Goal: Find contact information: Find contact information

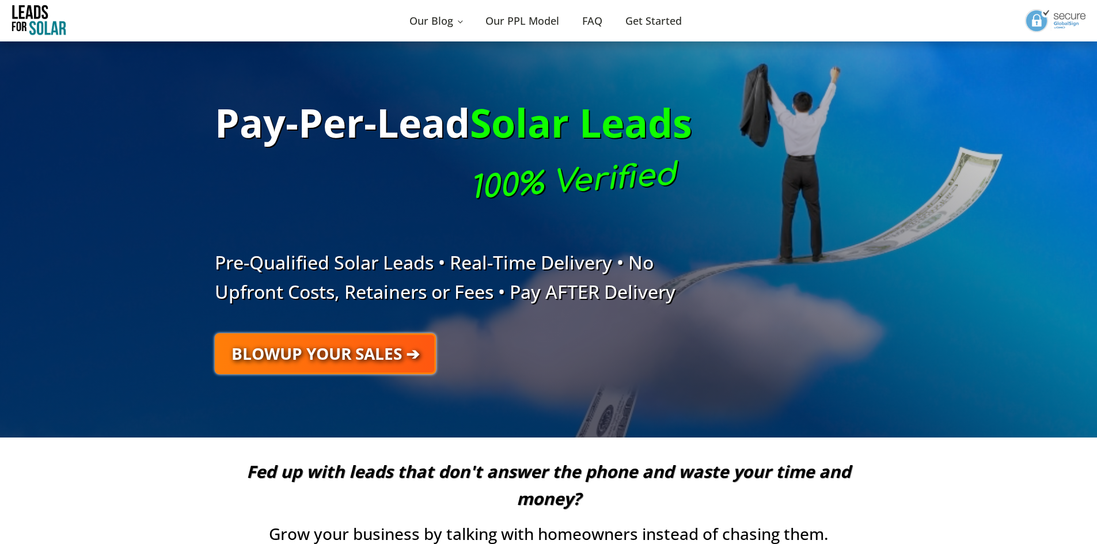
click at [209, 435] on div "Pay-Per-Lead Solar Leads 100% Verified Pre-Qualified Solar Leads • Real-Time De…" at bounding box center [548, 239] width 691 height 396
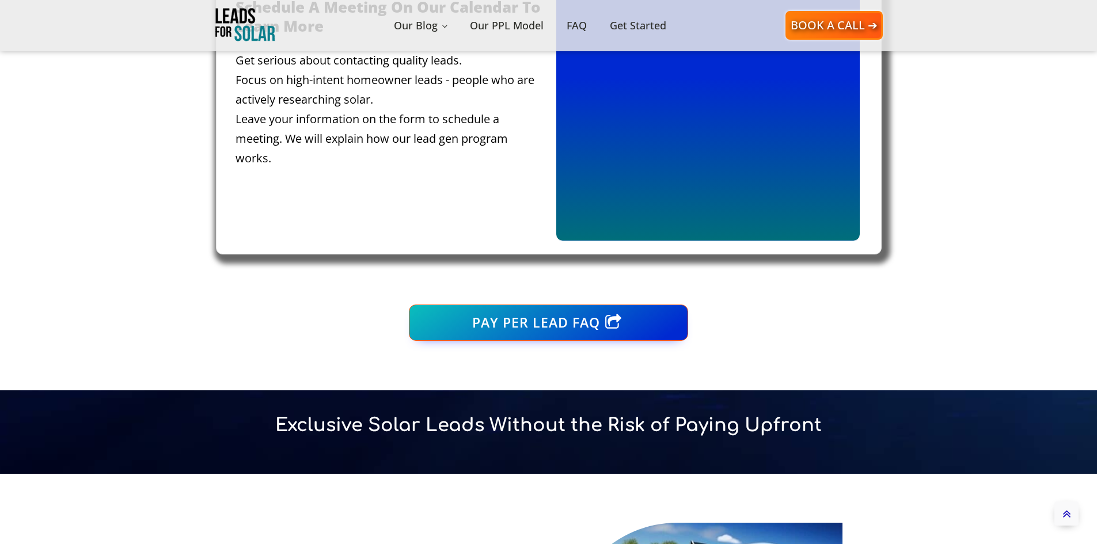
scroll to position [749, 0]
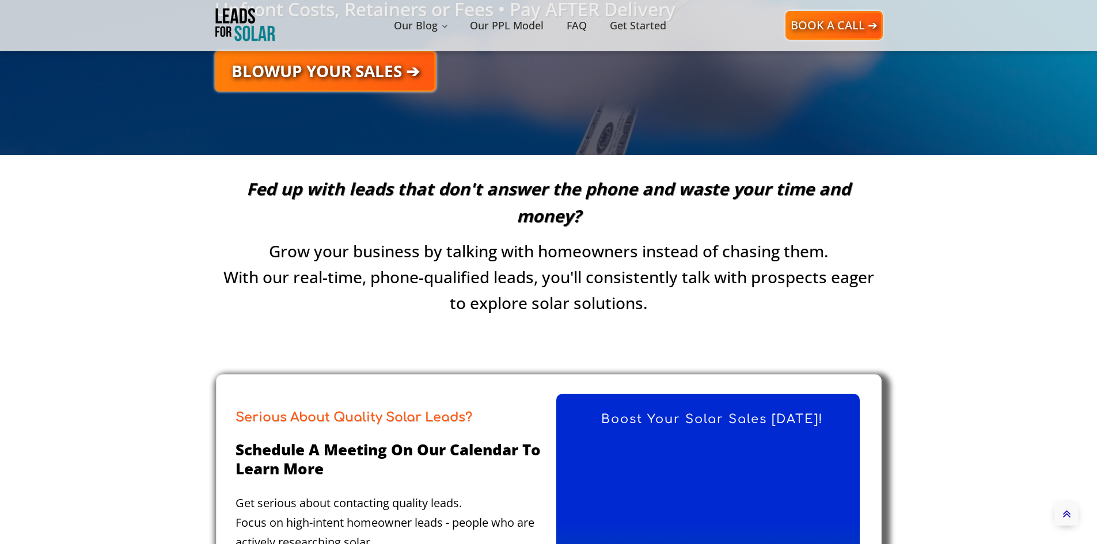
scroll to position [0, 0]
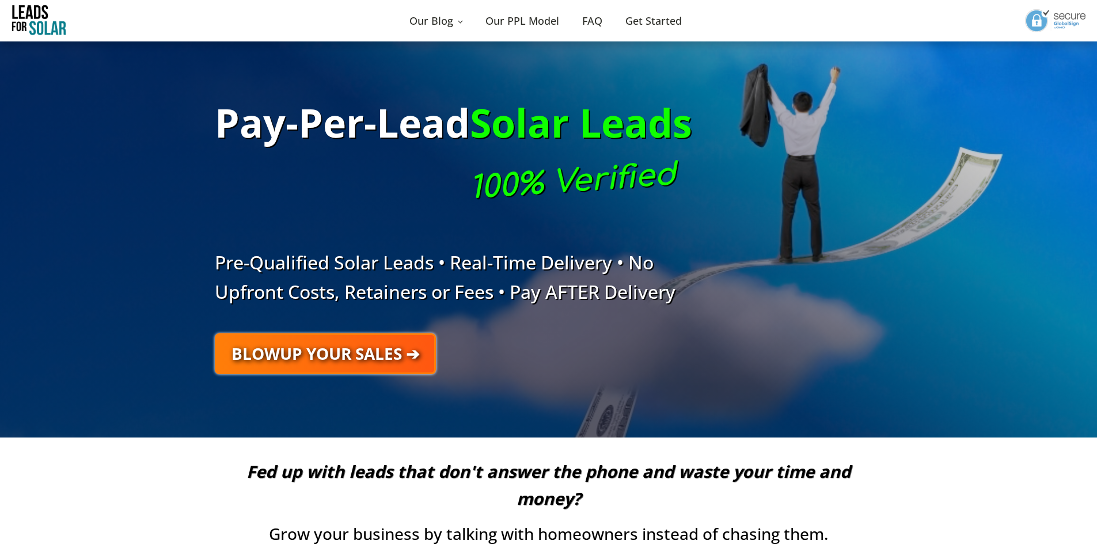
drag, startPoint x: 291, startPoint y: 139, endPoint x: 328, endPoint y: 78, distance: 71.6
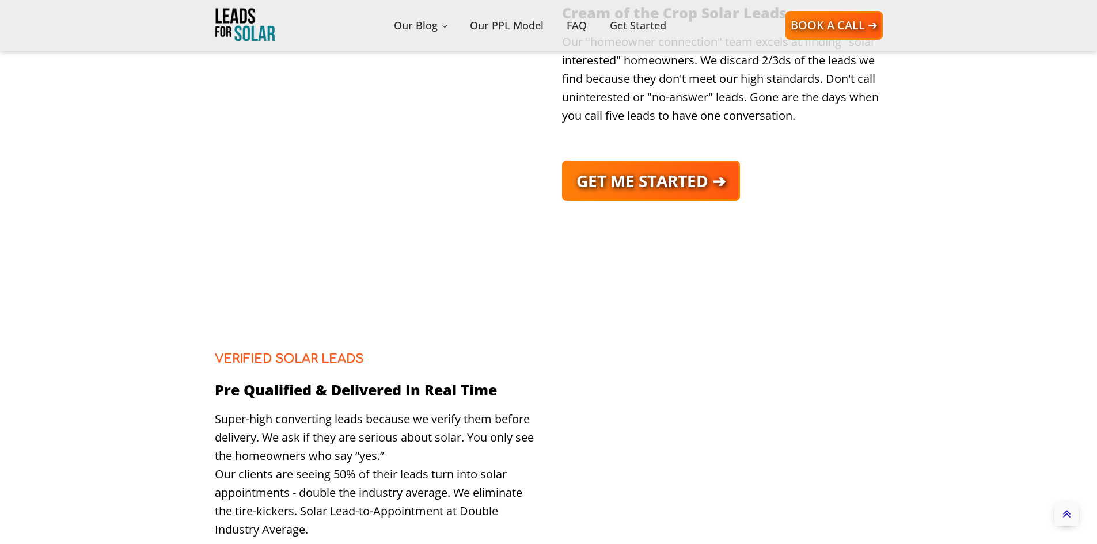
drag, startPoint x: 157, startPoint y: 523, endPoint x: 104, endPoint y: 571, distance: 71.7
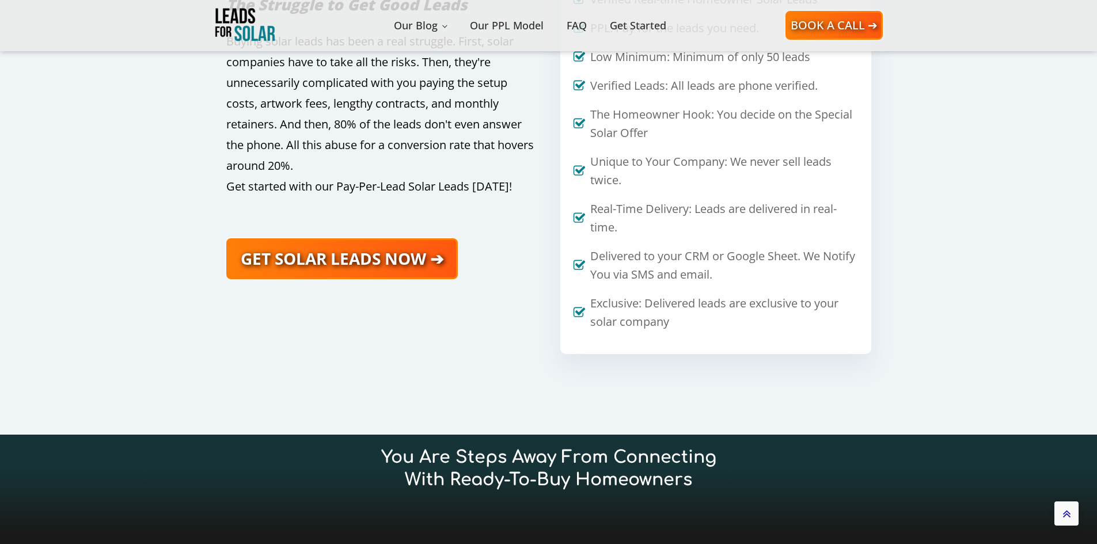
drag, startPoint x: 143, startPoint y: 368, endPoint x: 126, endPoint y: 571, distance: 204.0
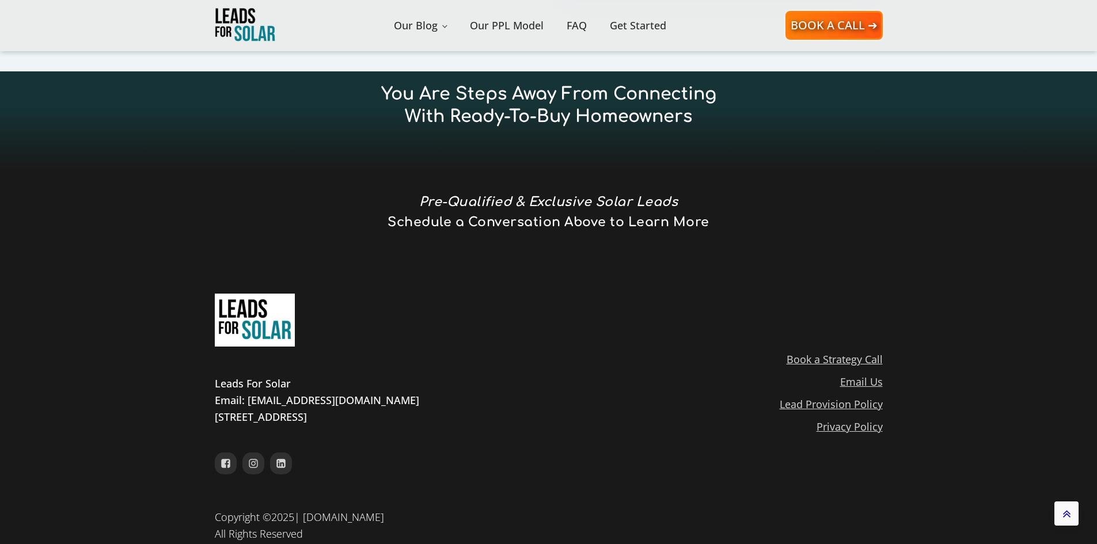
drag, startPoint x: 157, startPoint y: 429, endPoint x: 118, endPoint y: 571, distance: 147.5
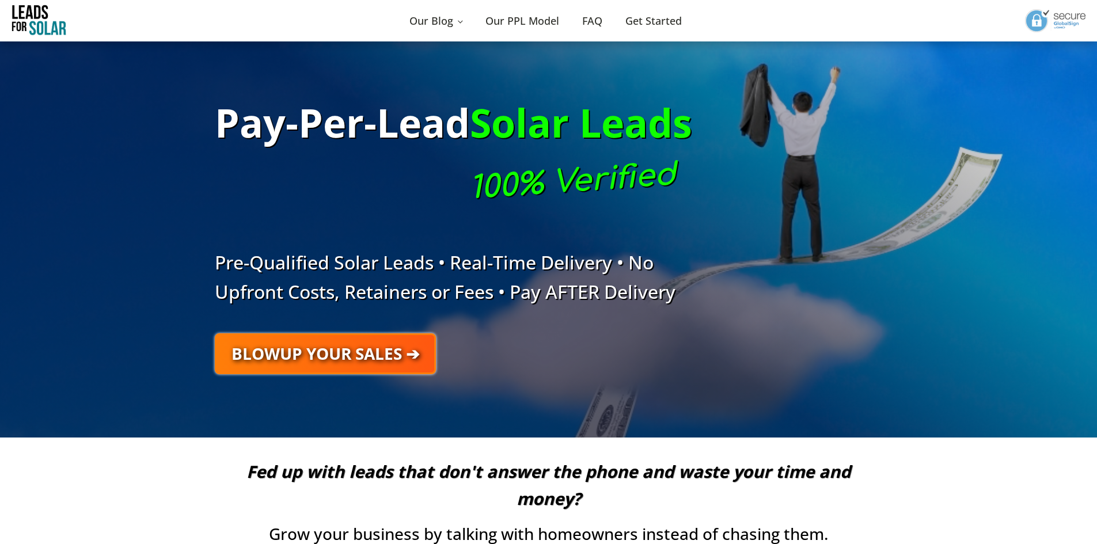
drag, startPoint x: 99, startPoint y: 423, endPoint x: 164, endPoint y: 169, distance: 262.1
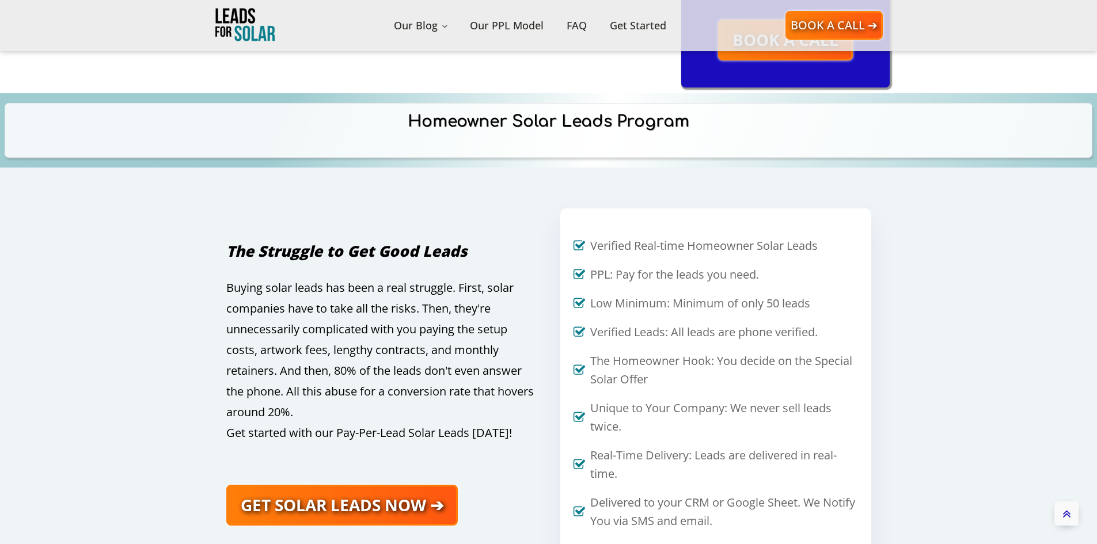
scroll to position [911, 0]
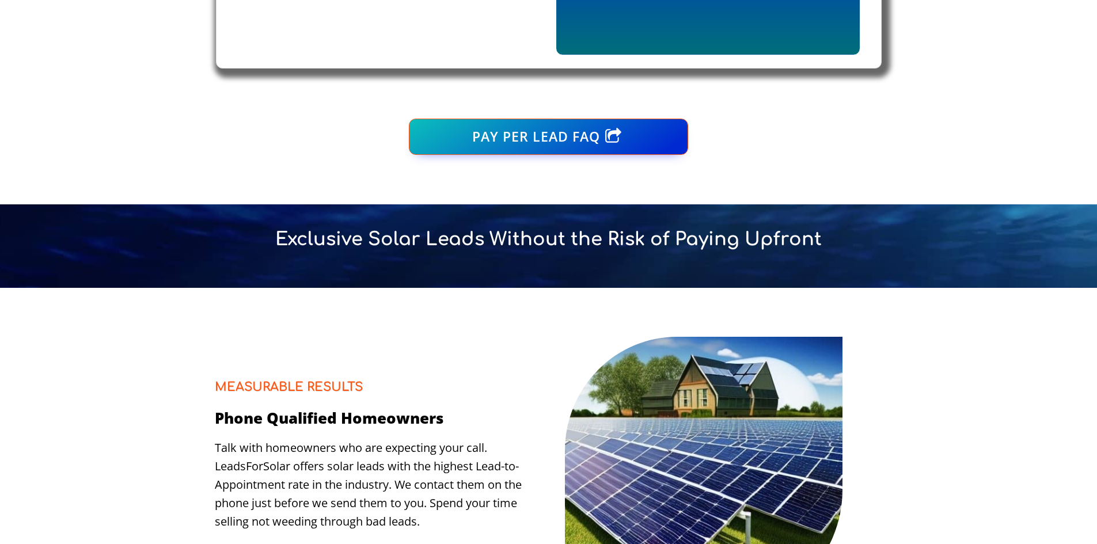
drag, startPoint x: 353, startPoint y: 161, endPoint x: 535, endPoint y: 83, distance: 197.6
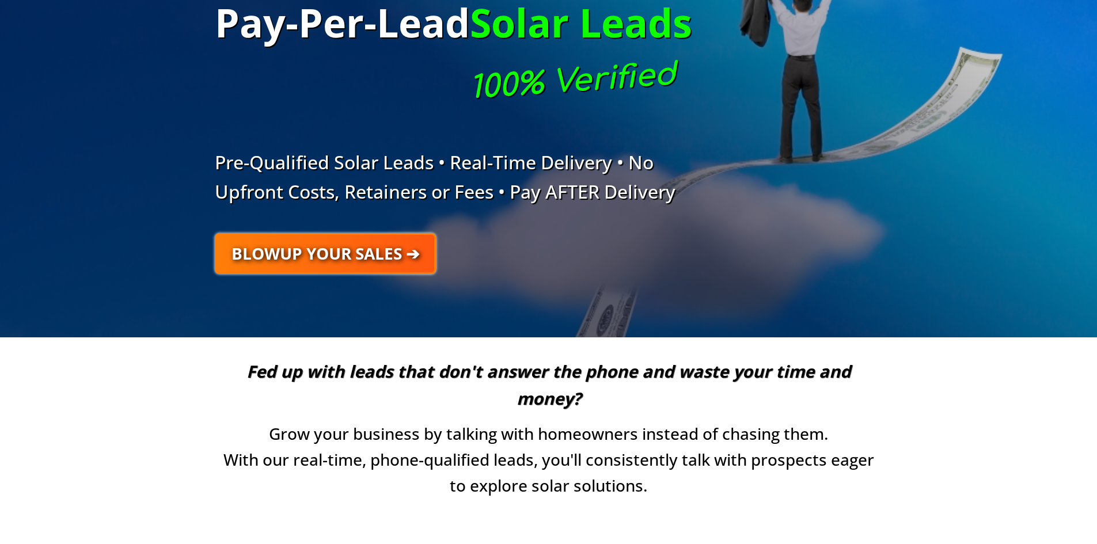
drag, startPoint x: 570, startPoint y: 148, endPoint x: 438, endPoint y: 1, distance: 197.3
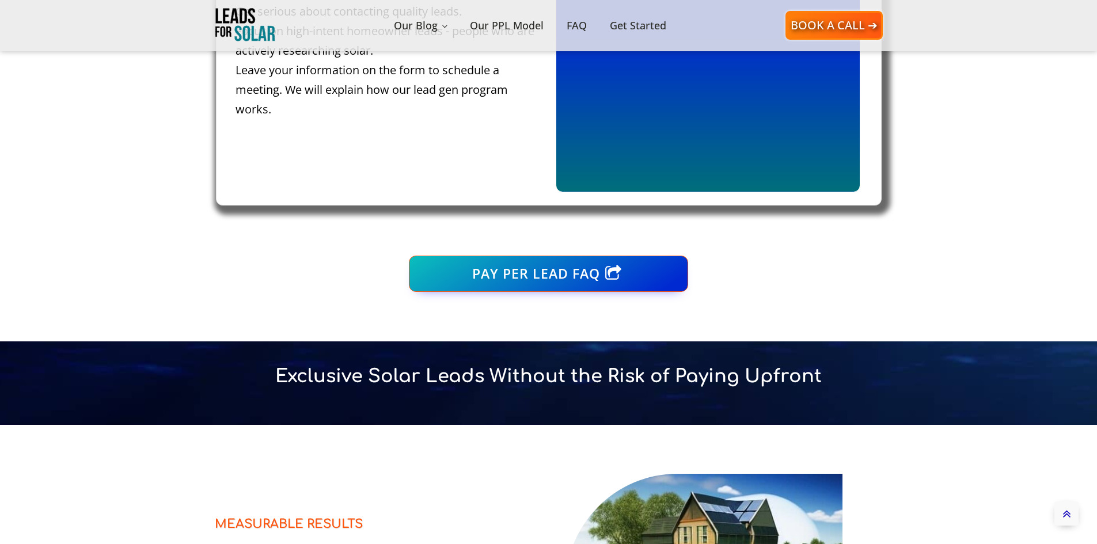
scroll to position [3856, 0]
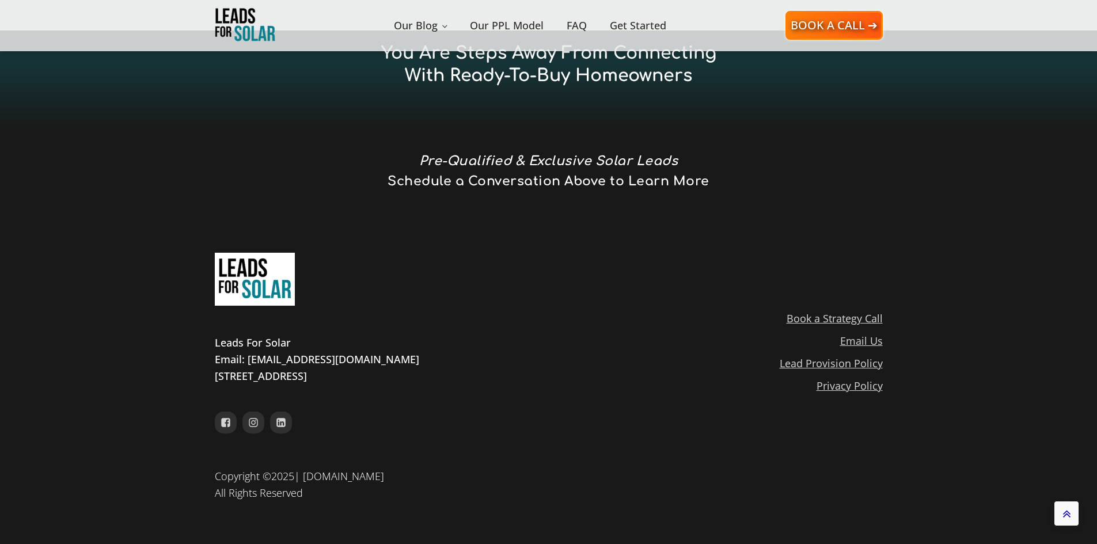
drag, startPoint x: 360, startPoint y: 212, endPoint x: 306, endPoint y: 363, distance: 160.8
drag, startPoint x: 314, startPoint y: 415, endPoint x: 246, endPoint y: 571, distance: 170.7
drag, startPoint x: 134, startPoint y: 460, endPoint x: 87, endPoint y: 571, distance: 120.5
drag, startPoint x: 577, startPoint y: 417, endPoint x: 588, endPoint y: 518, distance: 100.8
click at [273, 417] on div "our-linkedin-page" at bounding box center [281, 423] width 22 height 22
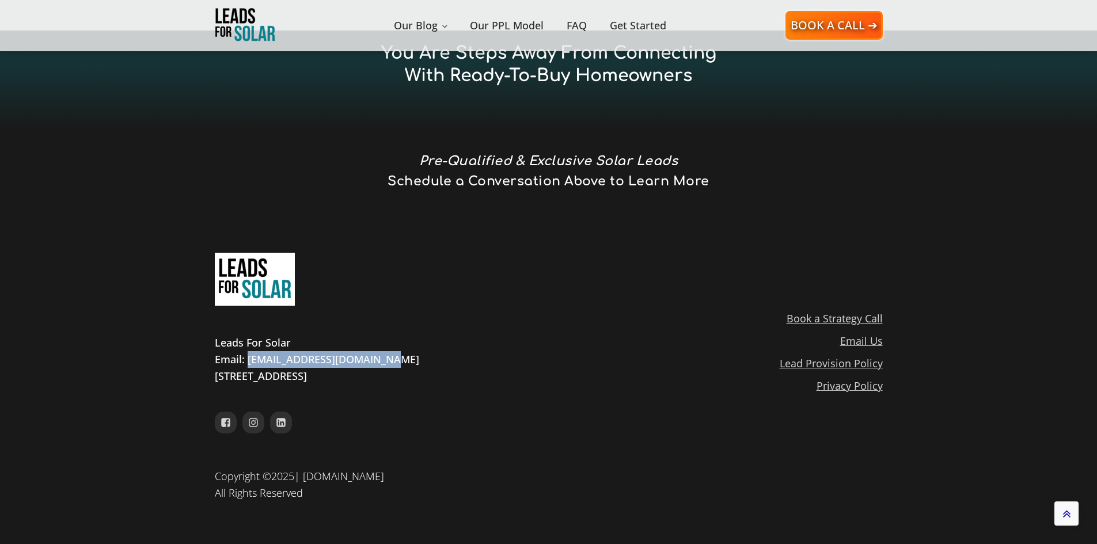
drag, startPoint x: 393, startPoint y: 365, endPoint x: 249, endPoint y: 367, distance: 143.4
click at [249, 367] on div "Leads For Solar Email: contact@leadsforsolar.com 2203 Buttercup Ct, Lakeland, F…" at bounding box center [317, 360] width 204 height 50
copy div "contact@leadsforsolar.com"
click at [280, 422] on icon "our-linkedin-page" at bounding box center [281, 422] width 10 height 10
click at [981, 169] on section "You are steps away from connecting with ready-to-buy homeowners Pre-Qualified &…" at bounding box center [548, 120] width 1097 height 179
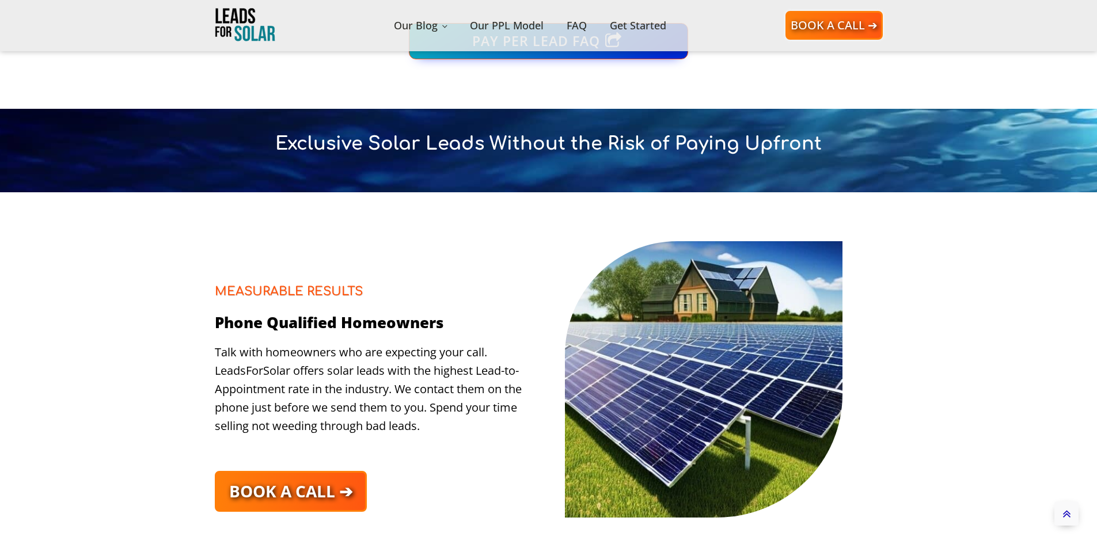
scroll to position [0, 0]
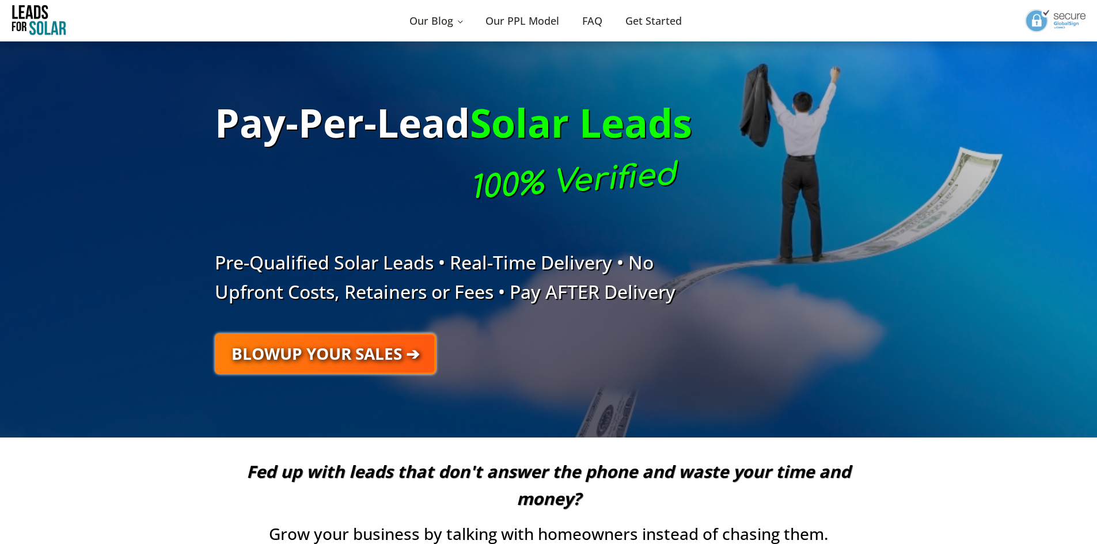
drag, startPoint x: 97, startPoint y: 187, endPoint x: 153, endPoint y: 57, distance: 141.3
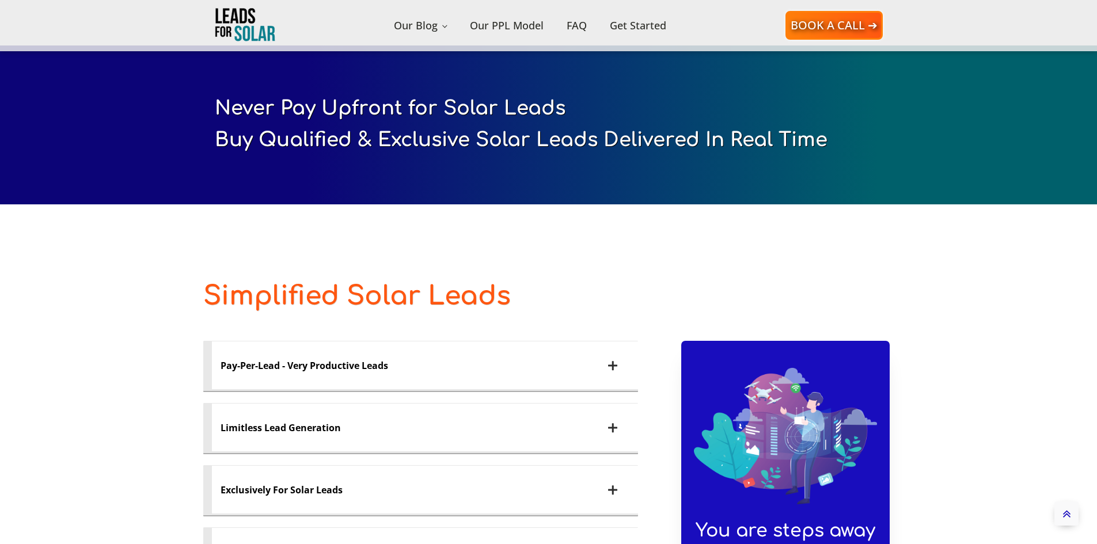
drag, startPoint x: 702, startPoint y: 257, endPoint x: 743, endPoint y: 344, distance: 96.1
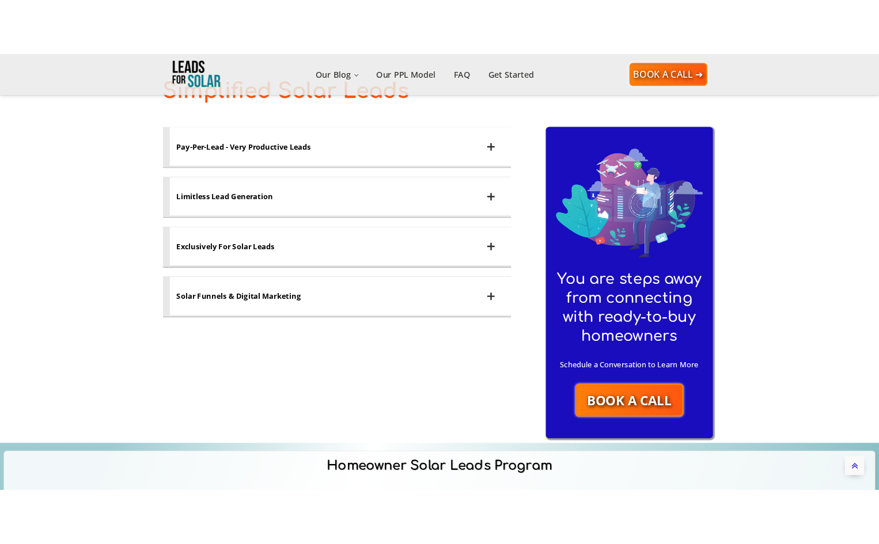
scroll to position [2818, 0]
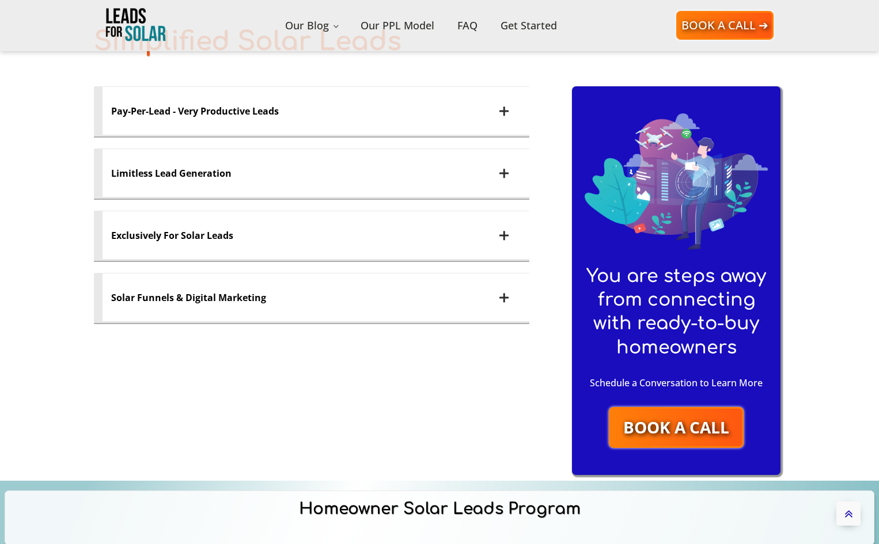
click at [59, 219] on section "Simplified Solar Leads Pay-Per-Lead - Very Productive Leads We invented the mis…" at bounding box center [439, 215] width 879 height 531
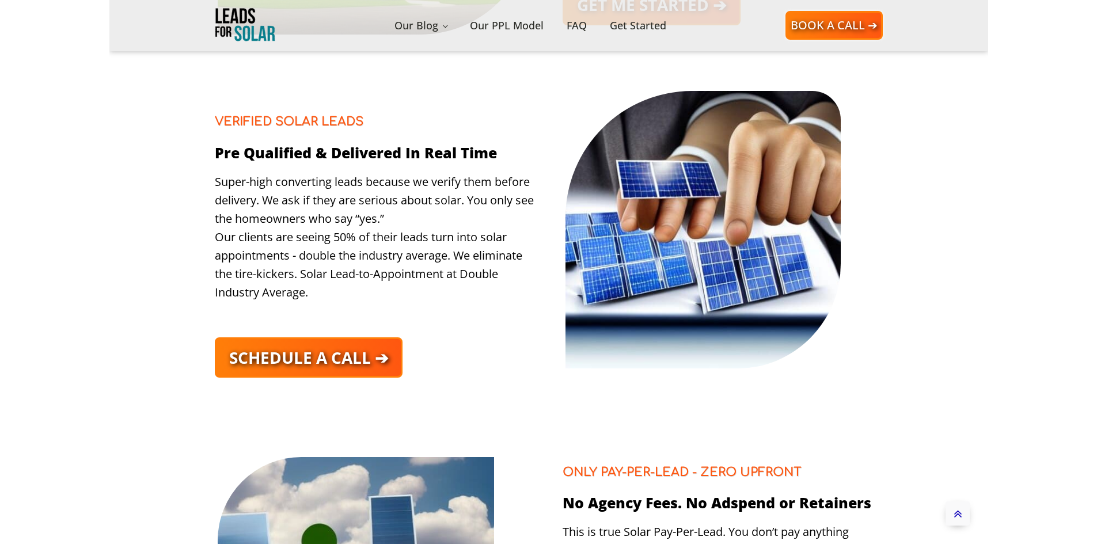
scroll to position [0, 0]
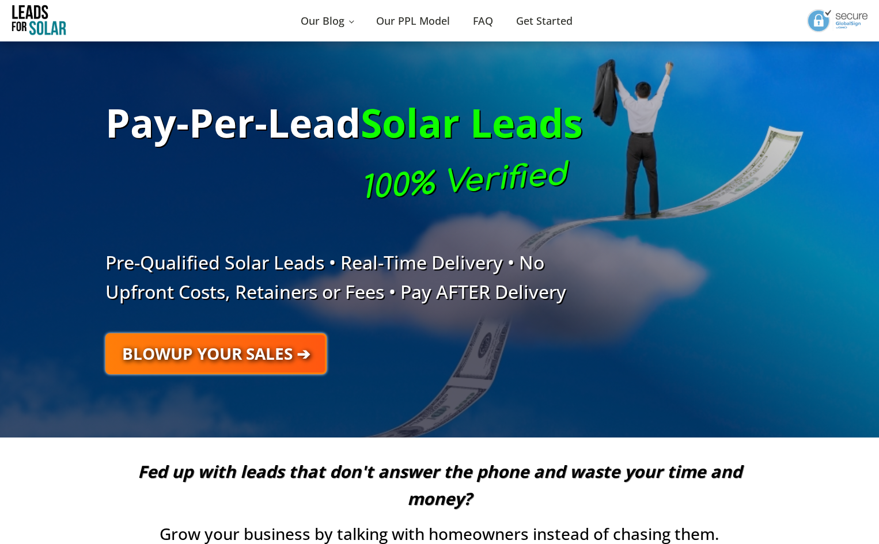
drag, startPoint x: 150, startPoint y: 160, endPoint x: 180, endPoint y: 88, distance: 78.7
